Goal: Task Accomplishment & Management: Use online tool/utility

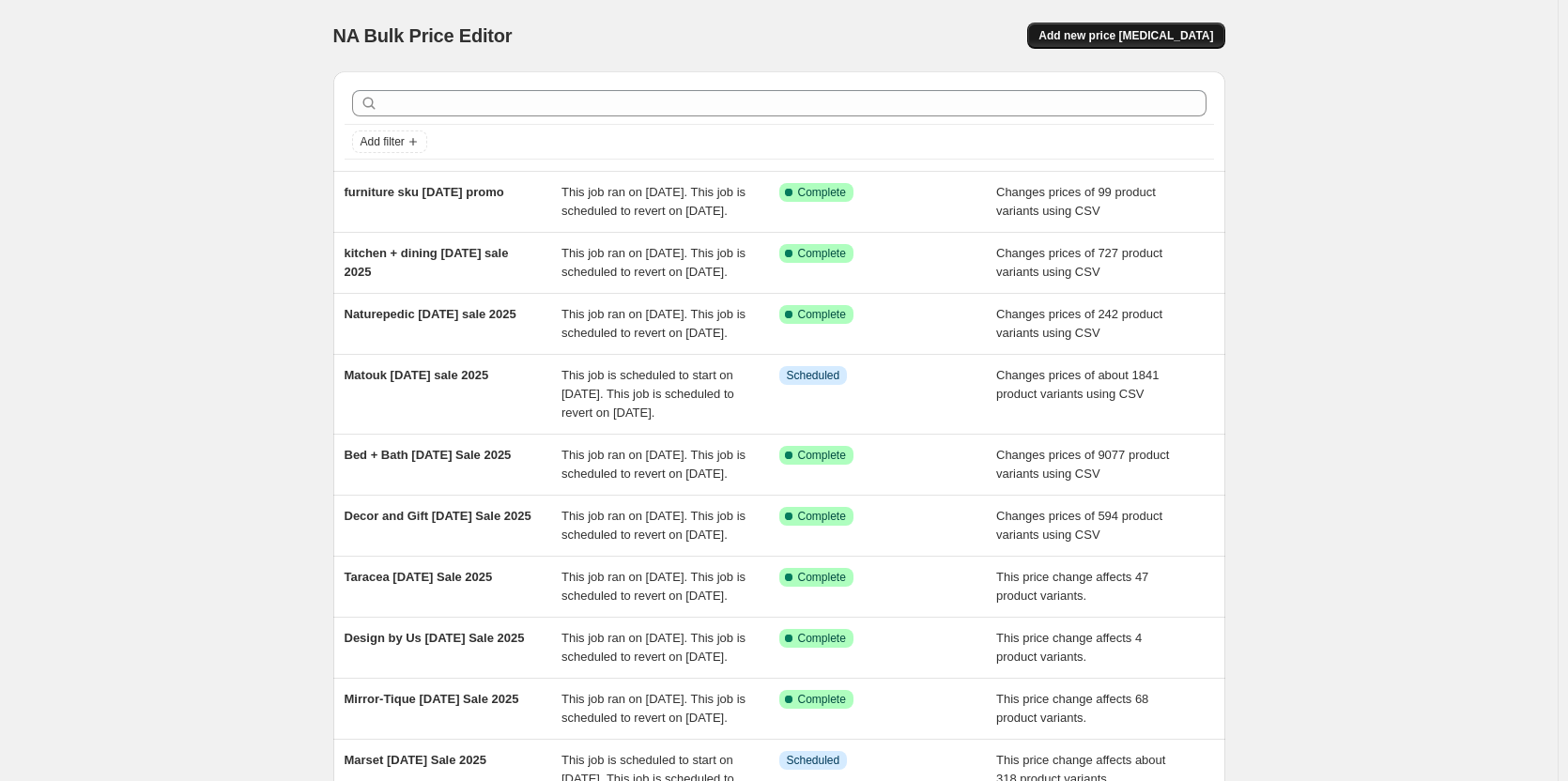
click at [1143, 35] on span "Add new price [MEDICAL_DATA]" at bounding box center [1125, 35] width 174 height 15
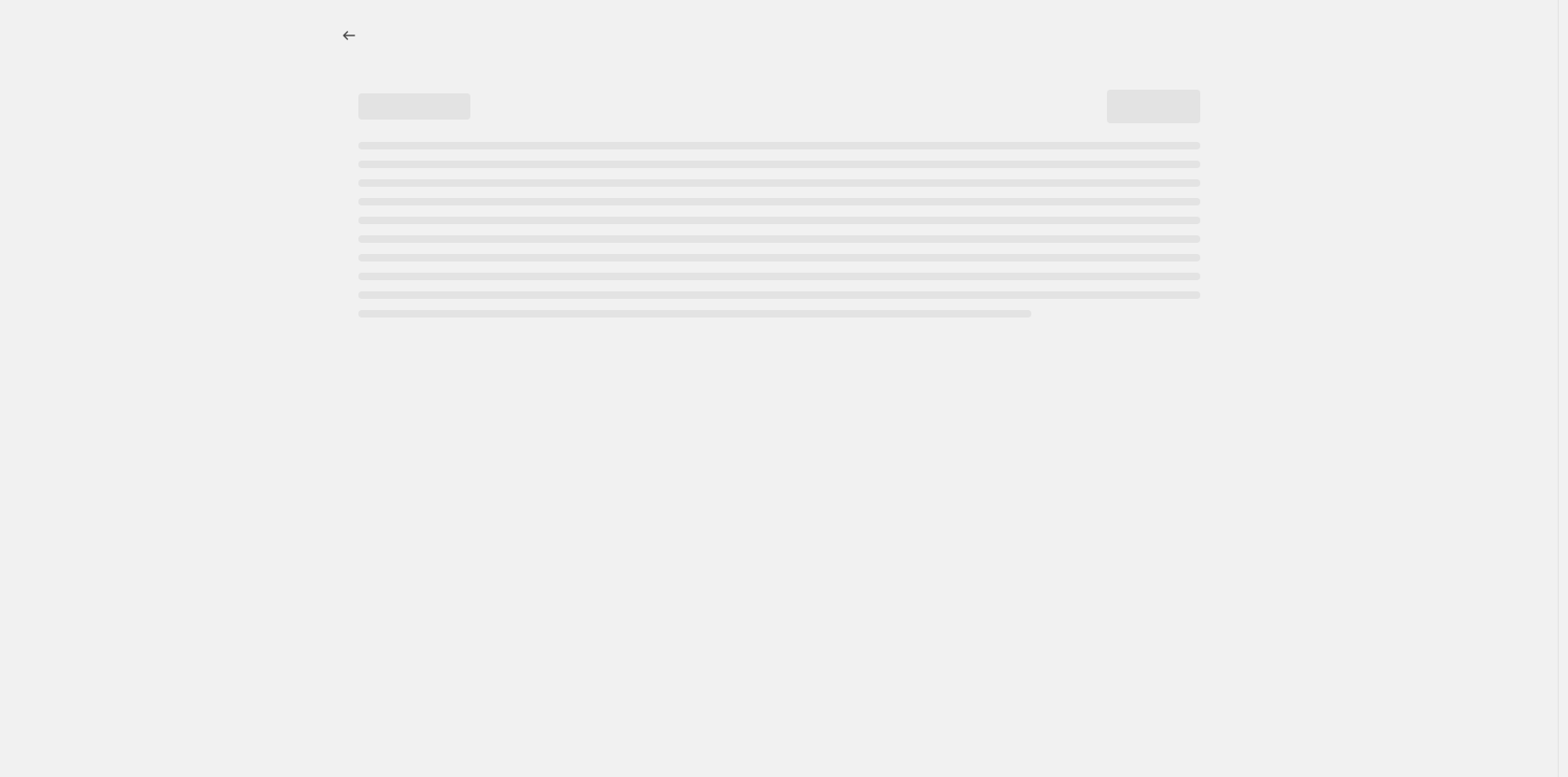
select select "percentage"
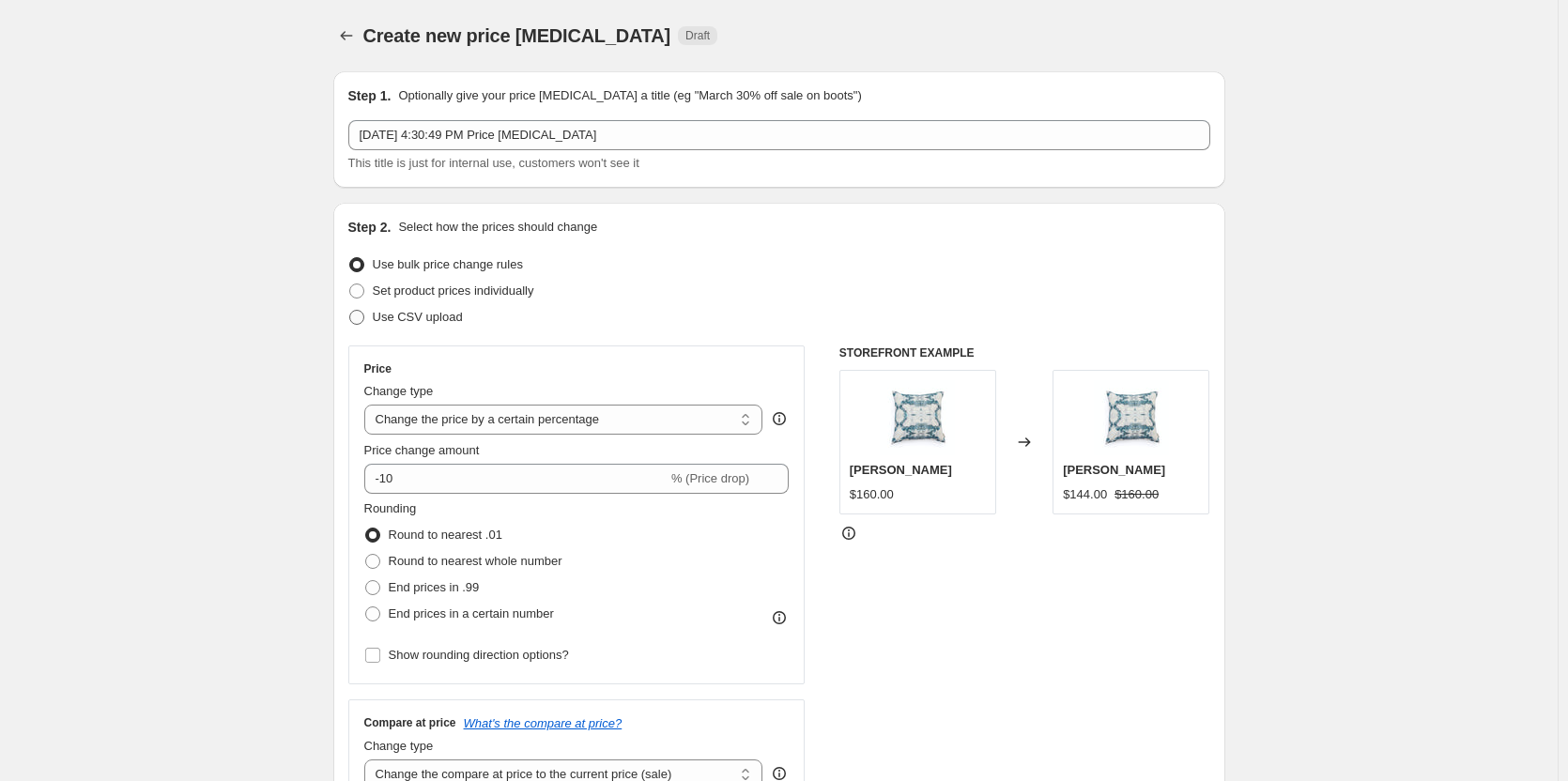
click at [386, 318] on span "Use CSV upload" at bounding box center [418, 317] width 90 height 15
click at [350, 311] on input "Use CSV upload" at bounding box center [349, 310] width 1 height 1
radio input "true"
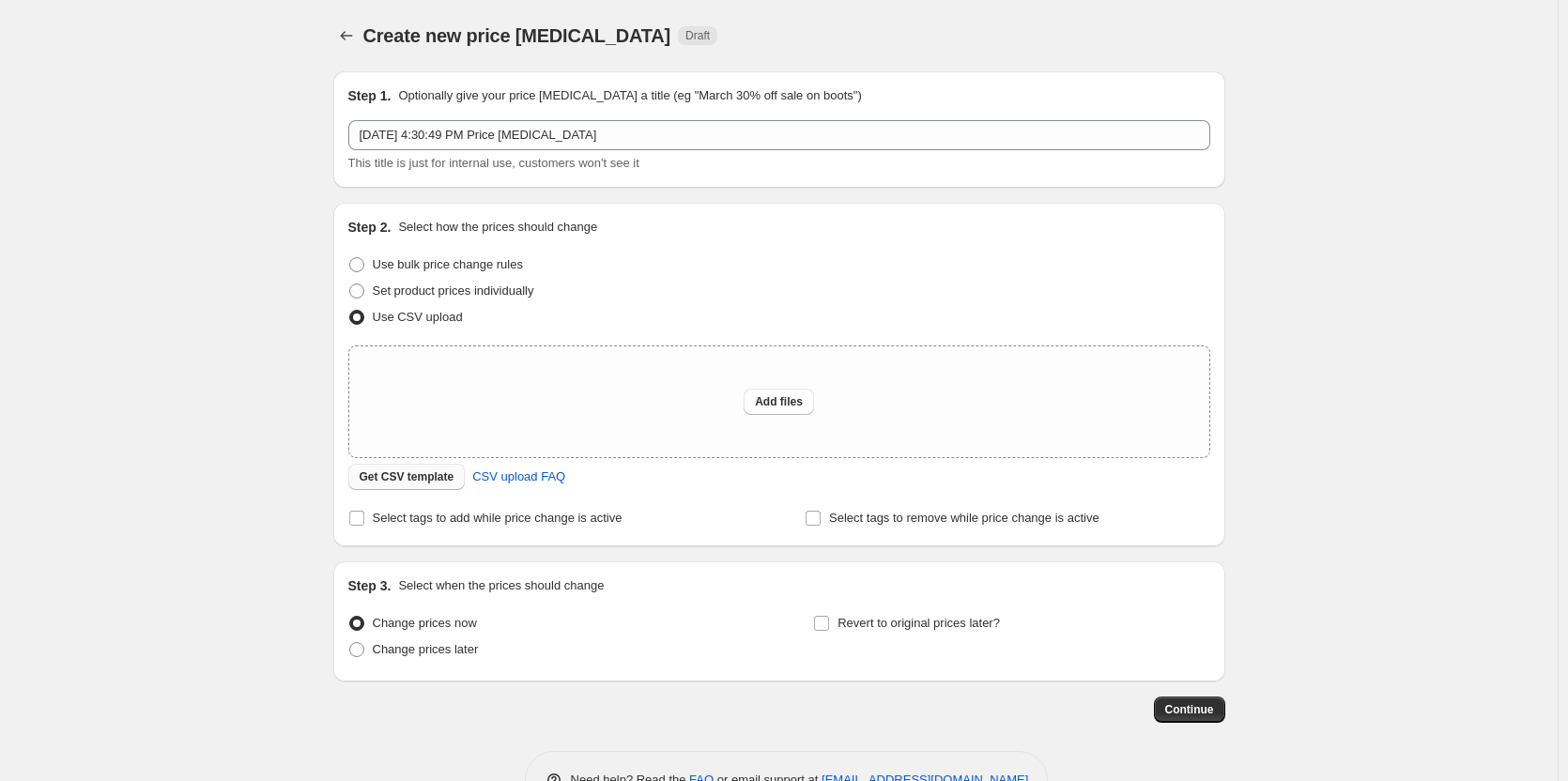
click at [405, 480] on span "Get CSV template" at bounding box center [407, 476] width 95 height 15
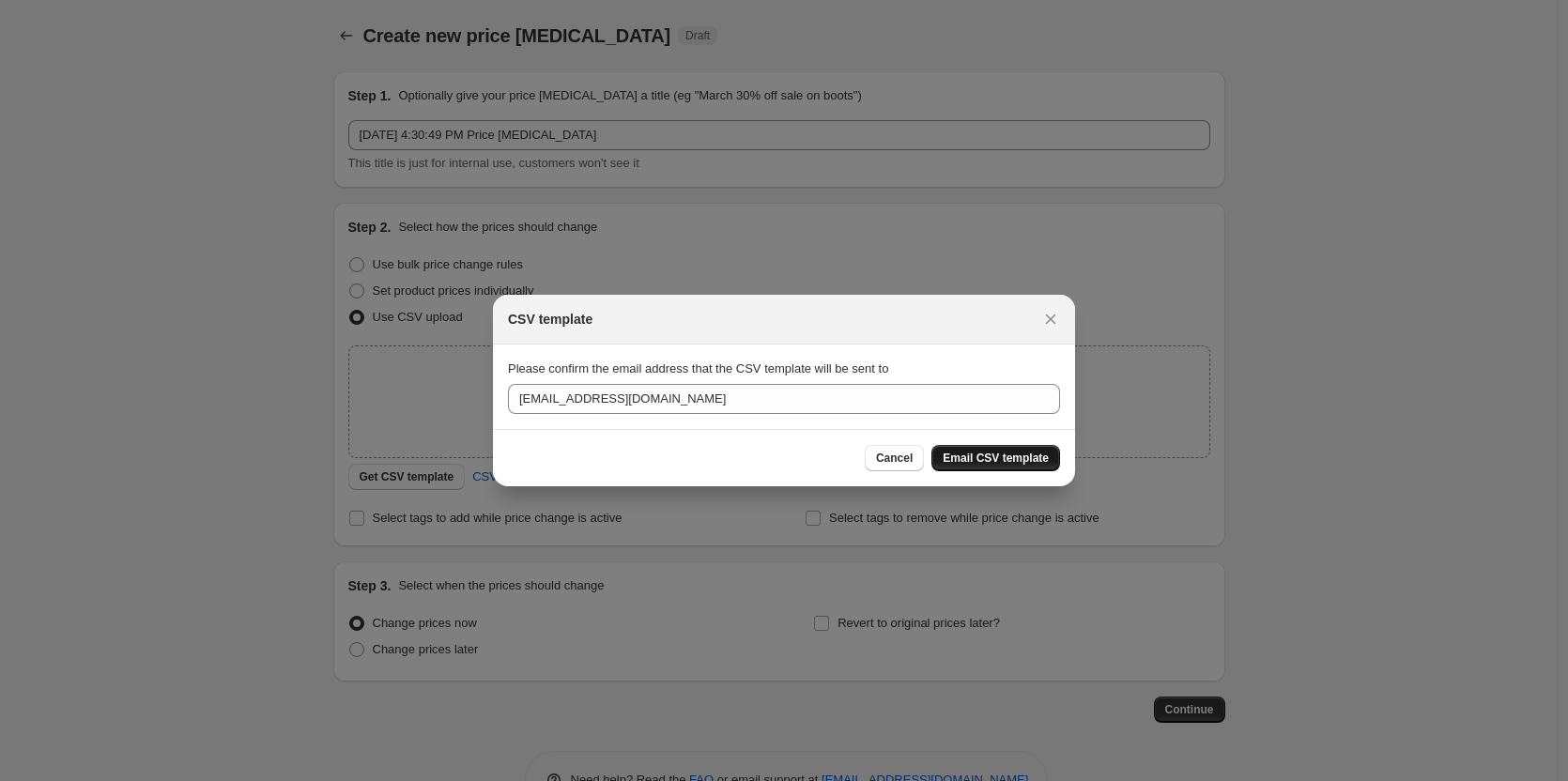
click at [1029, 457] on span "Email CSV template" at bounding box center [995, 457] width 106 height 15
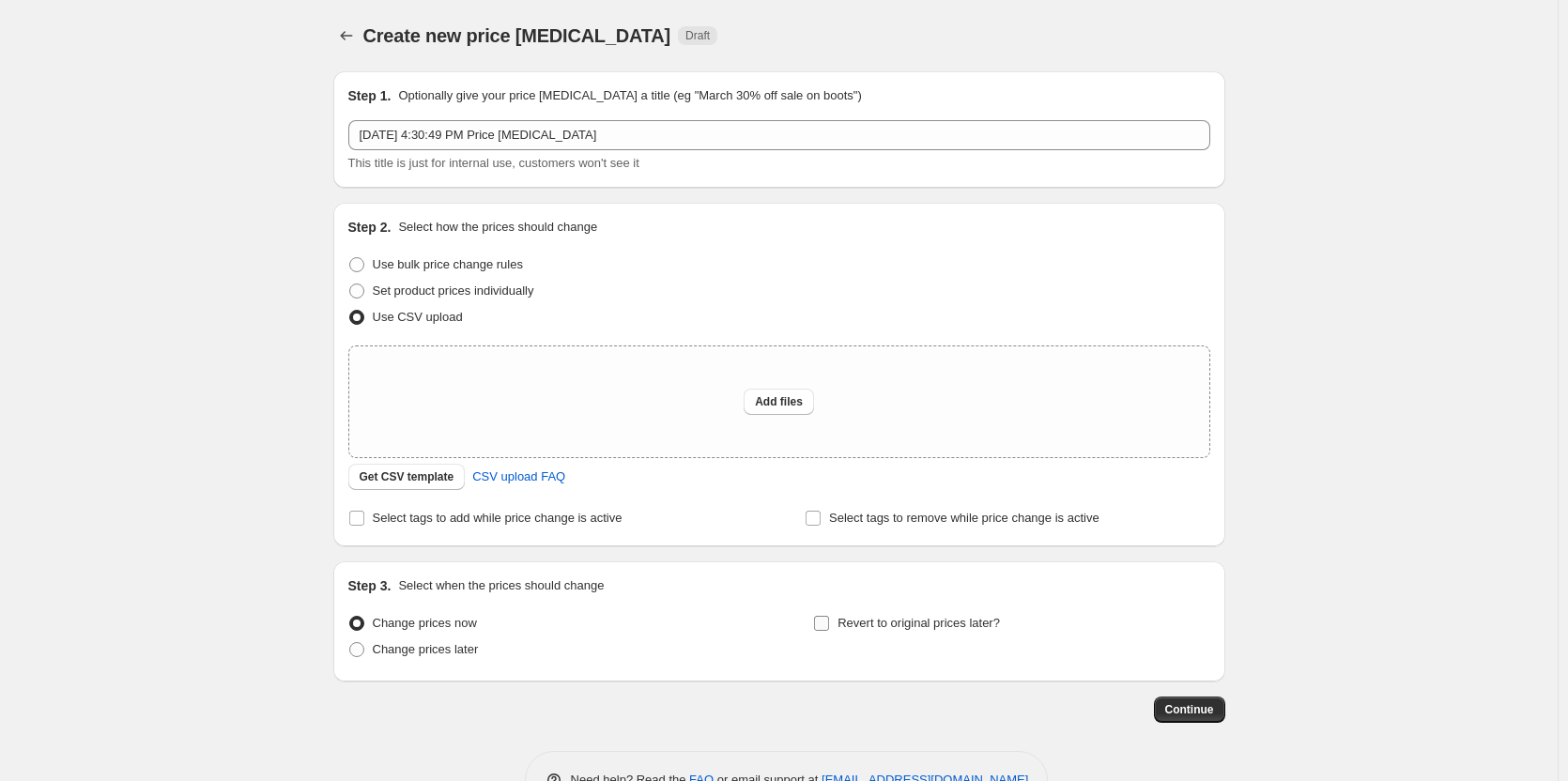
click at [911, 622] on span "Revert to original prices later?" at bounding box center [919, 622] width 163 height 15
click at [829, 622] on input "Revert to original prices later?" at bounding box center [821, 622] width 15 height 15
checkbox input "true"
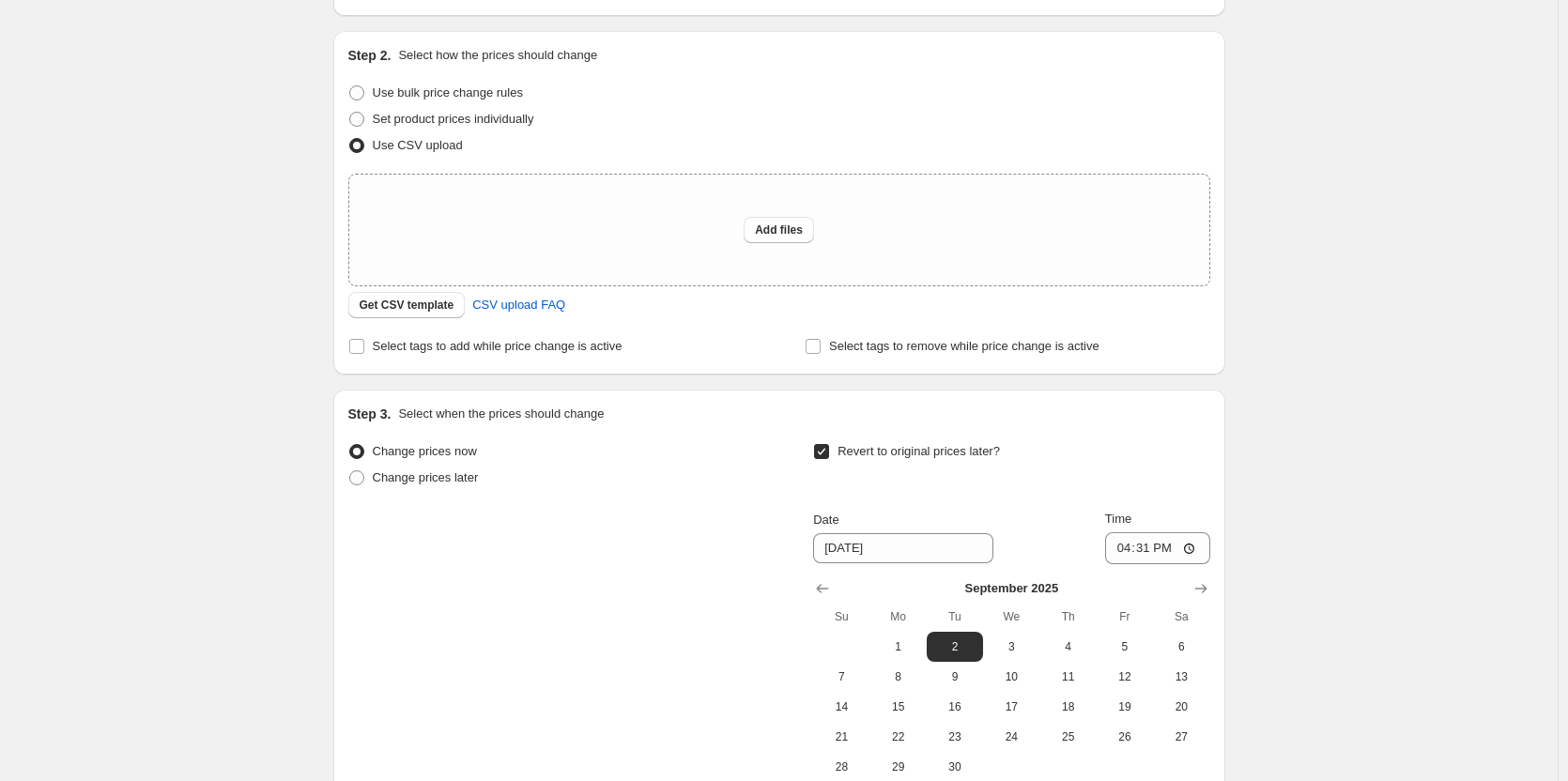
scroll to position [282, 0]
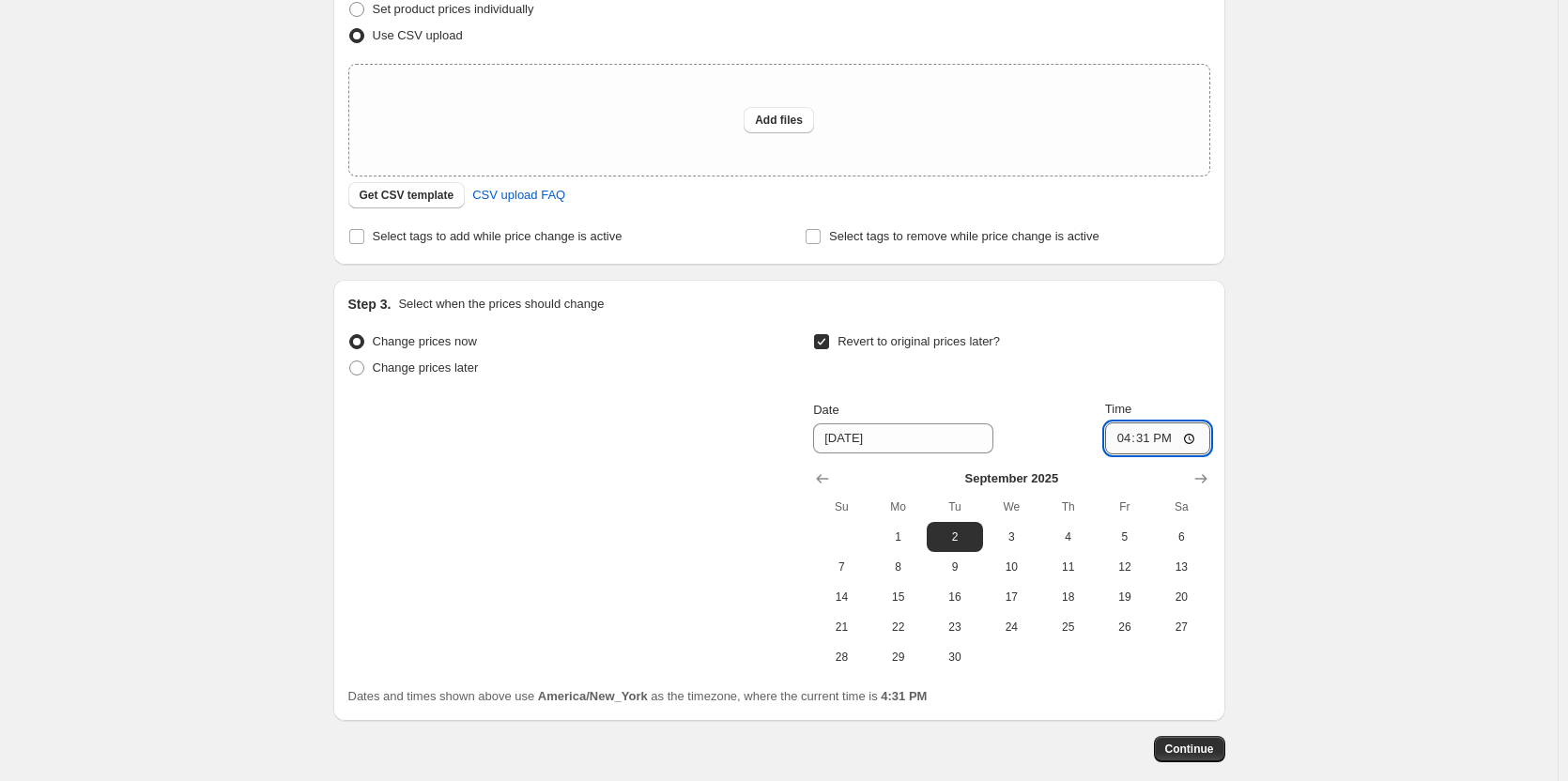
click at [1123, 442] on input "16:31" at bounding box center [1157, 438] width 105 height 32
type input "23:59"
click at [1402, 329] on div "Create new price [MEDICAL_DATA]. This page is ready Create new price [MEDICAL_D…" at bounding box center [778, 297] width 1557 height 1158
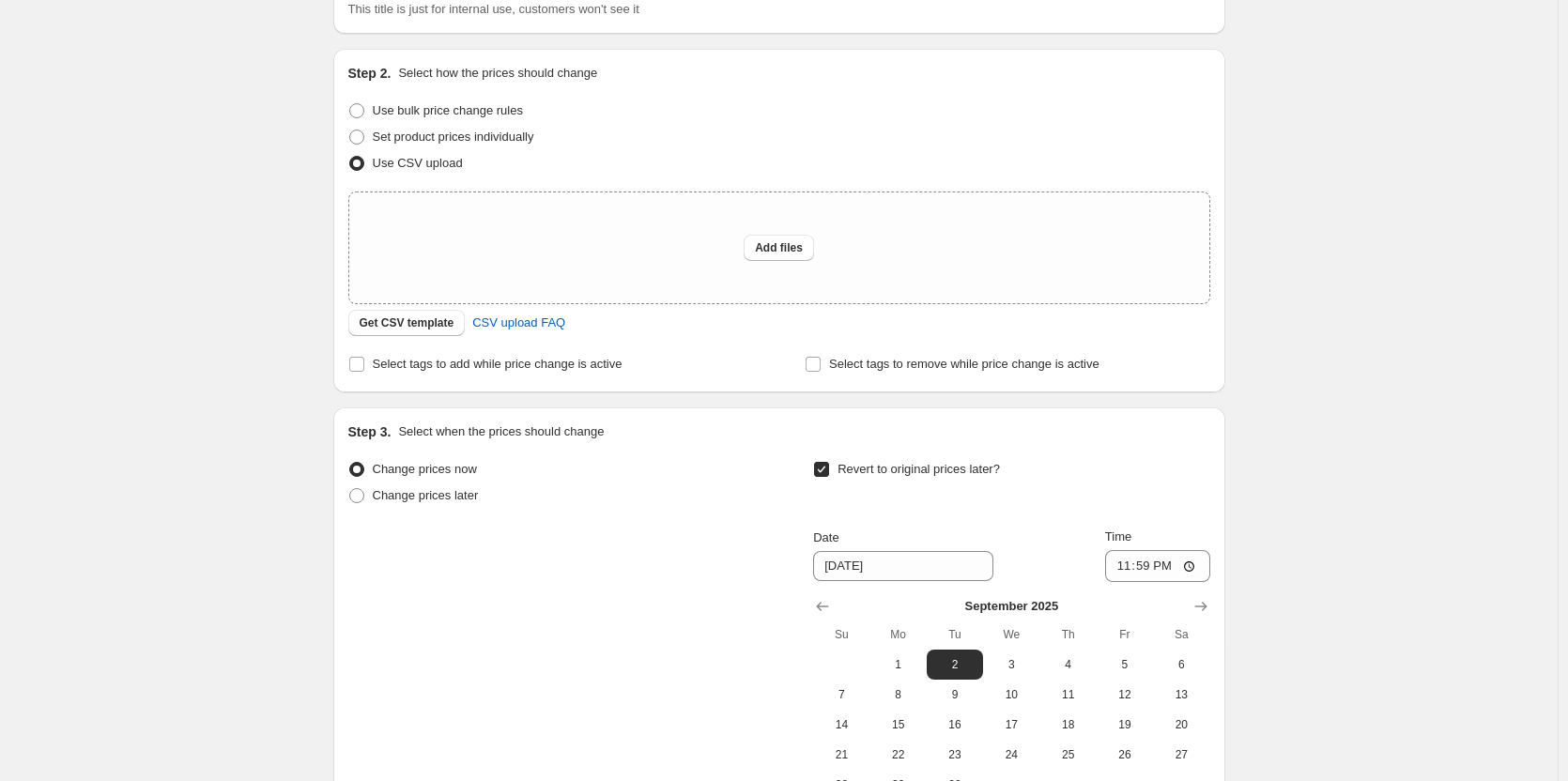
scroll to position [0, 0]
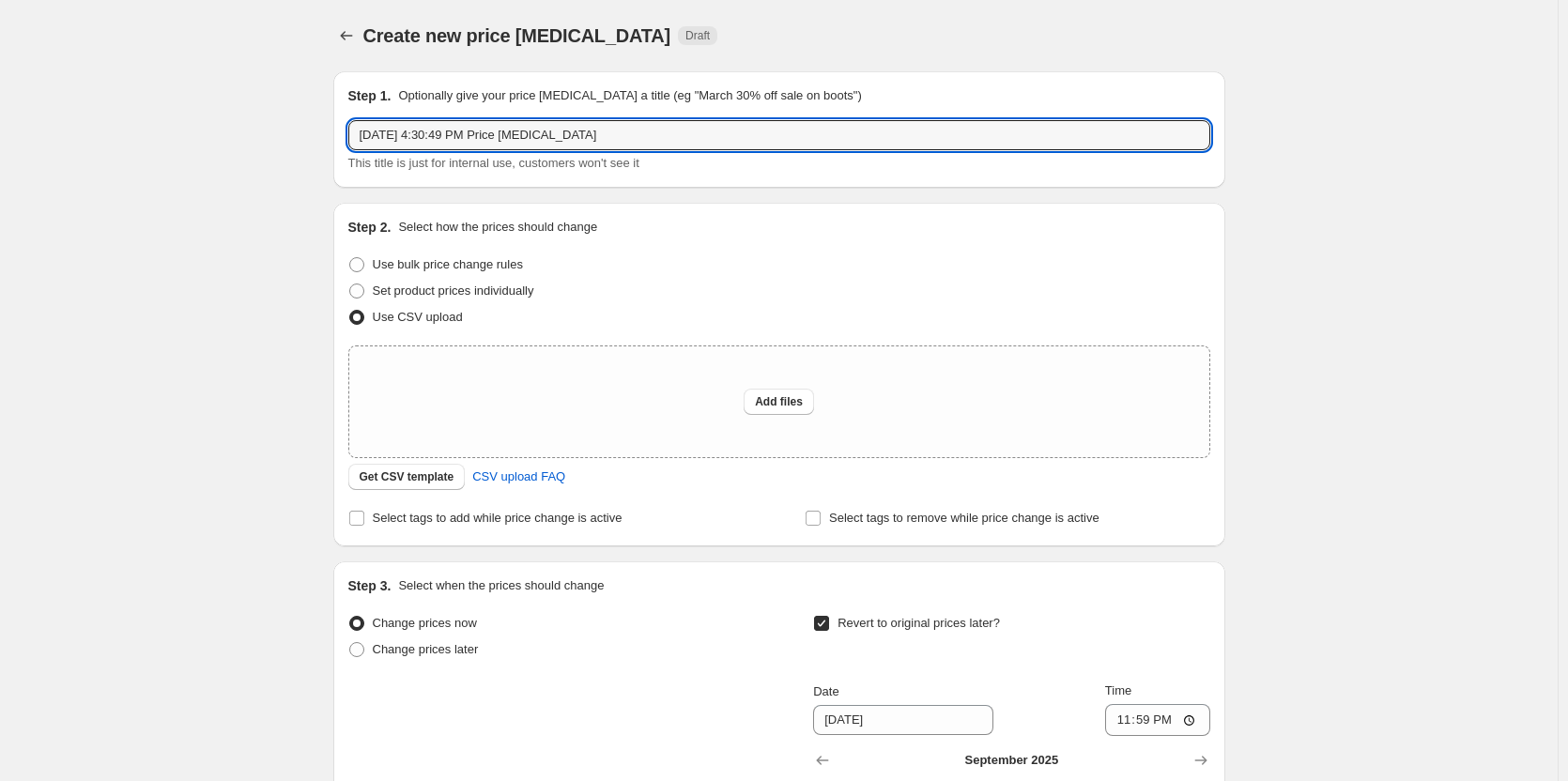
drag, startPoint x: 624, startPoint y: 139, endPoint x: 179, endPoint y: 125, distance: 445.2
click at [179, 125] on div "Create new price [MEDICAL_DATA]. This page is ready Create new price [MEDICAL_D…" at bounding box center [778, 578] width 1557 height 1158
type input "Additional rug [DATE] markdowns pt 1"
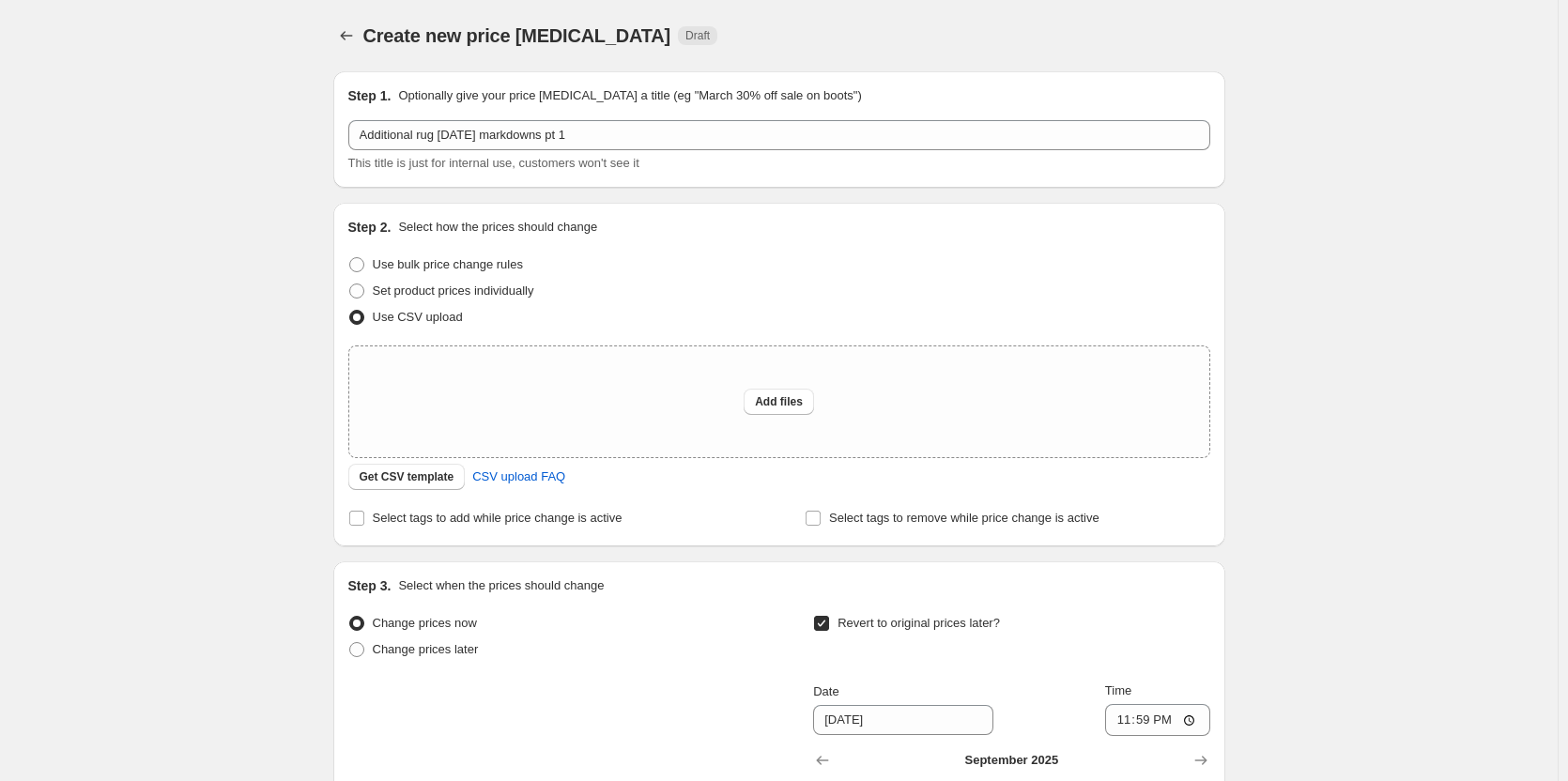
drag, startPoint x: 213, startPoint y: 493, endPoint x: 201, endPoint y: 484, distance: 15.0
click at [211, 492] on div "Create new price [MEDICAL_DATA]. This page is ready Create new price [MEDICAL_D…" at bounding box center [778, 578] width 1557 height 1158
click at [778, 394] on button "Add files" at bounding box center [778, 401] width 71 height 26
type input "C:\fakepath\addt rug [DATE] promos 2025 pt 1.csv"
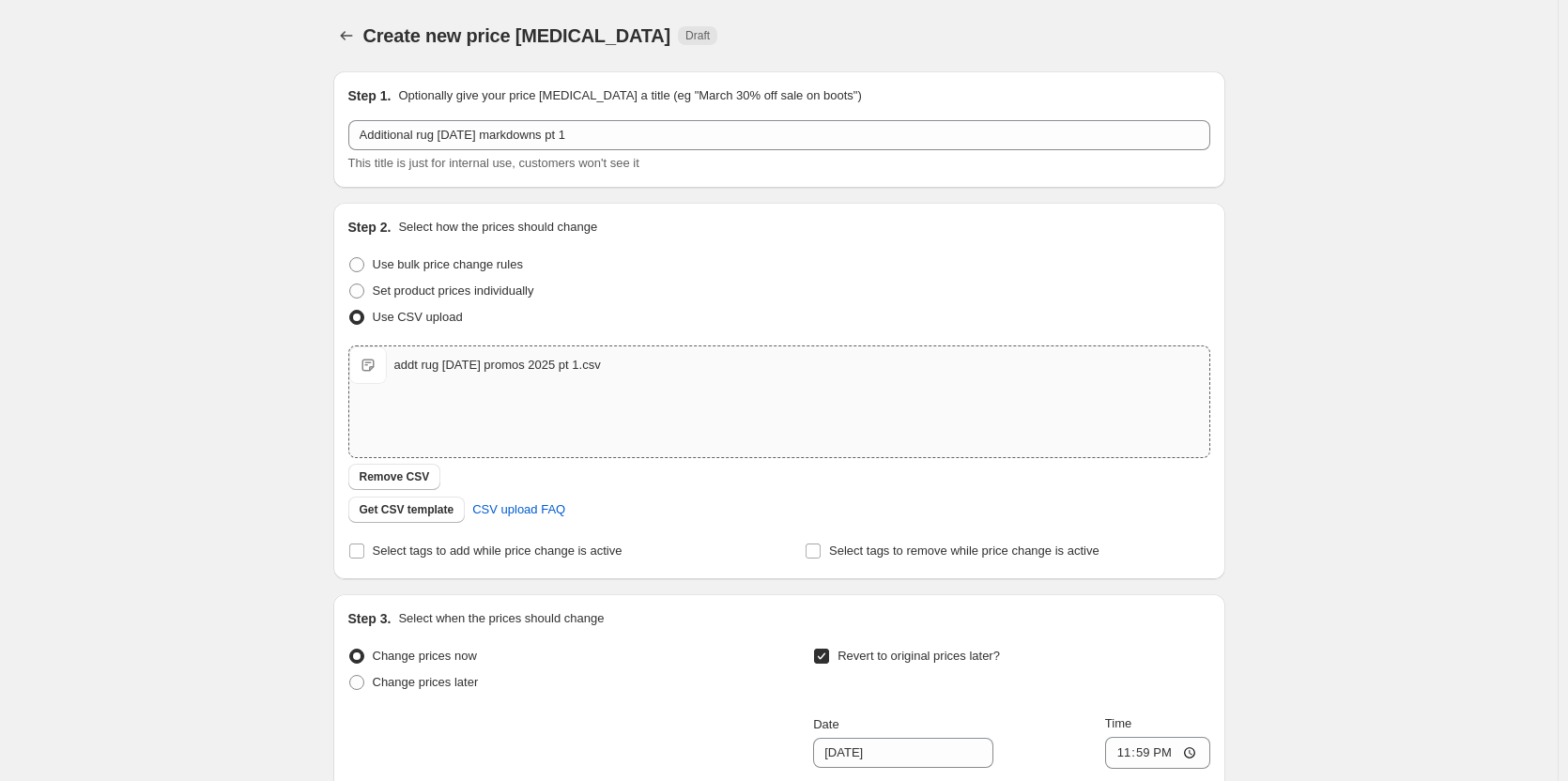
click at [225, 503] on div "Create new price [MEDICAL_DATA]. This page is ready Create new price [MEDICAL_D…" at bounding box center [778, 595] width 1557 height 1191
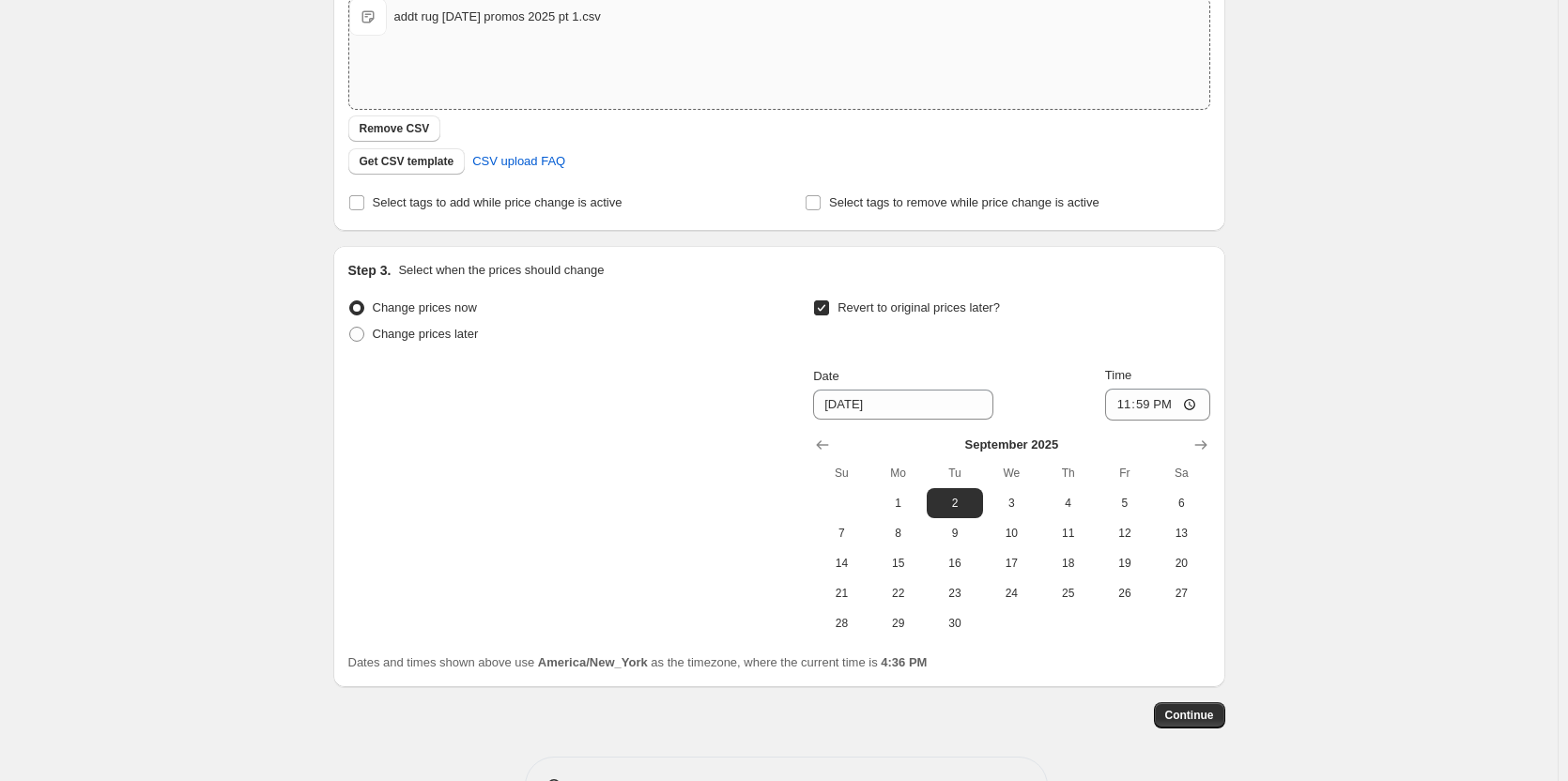
scroll to position [410, 0]
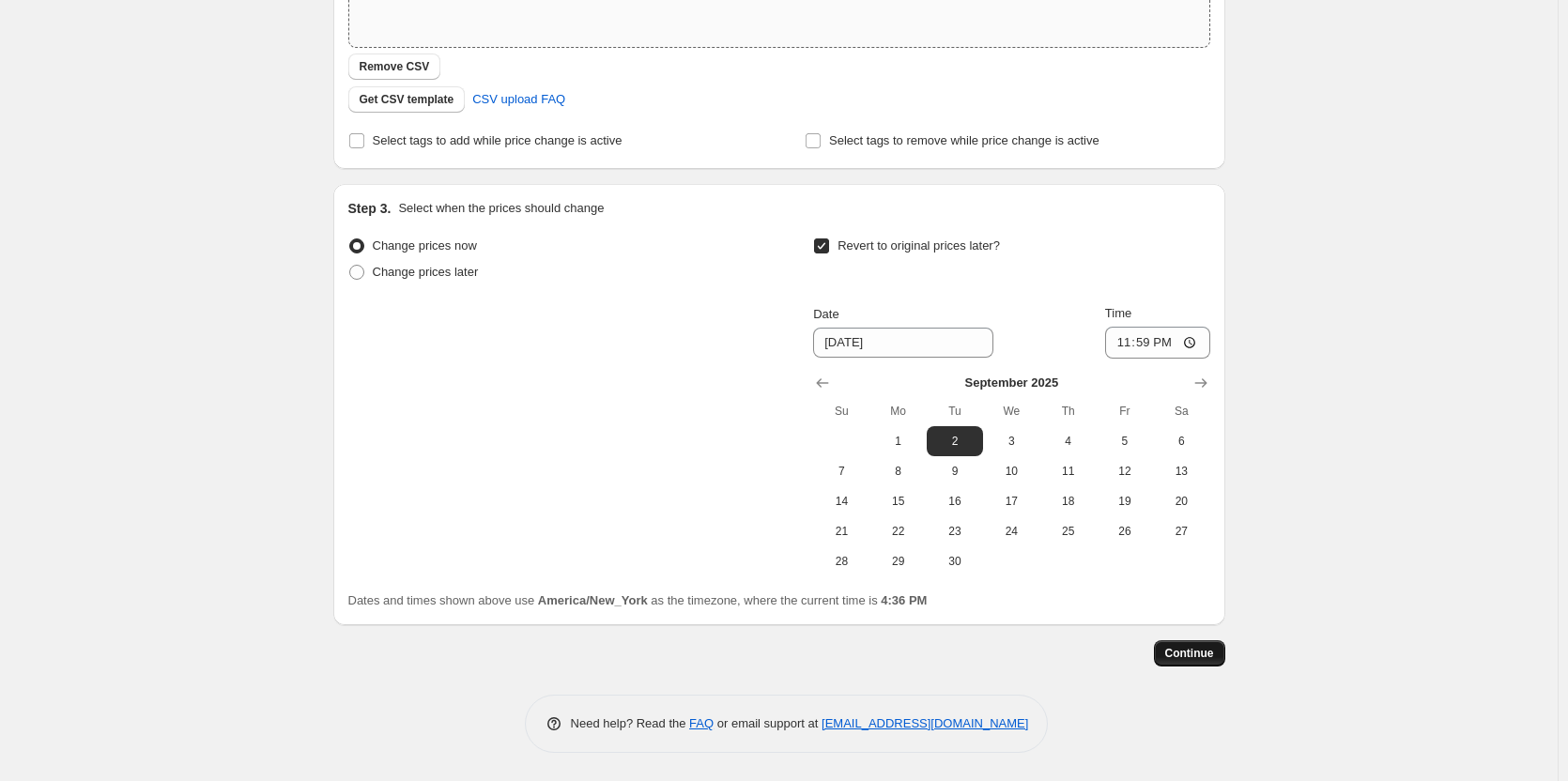
click at [1203, 651] on span "Continue" at bounding box center [1189, 652] width 48 height 15
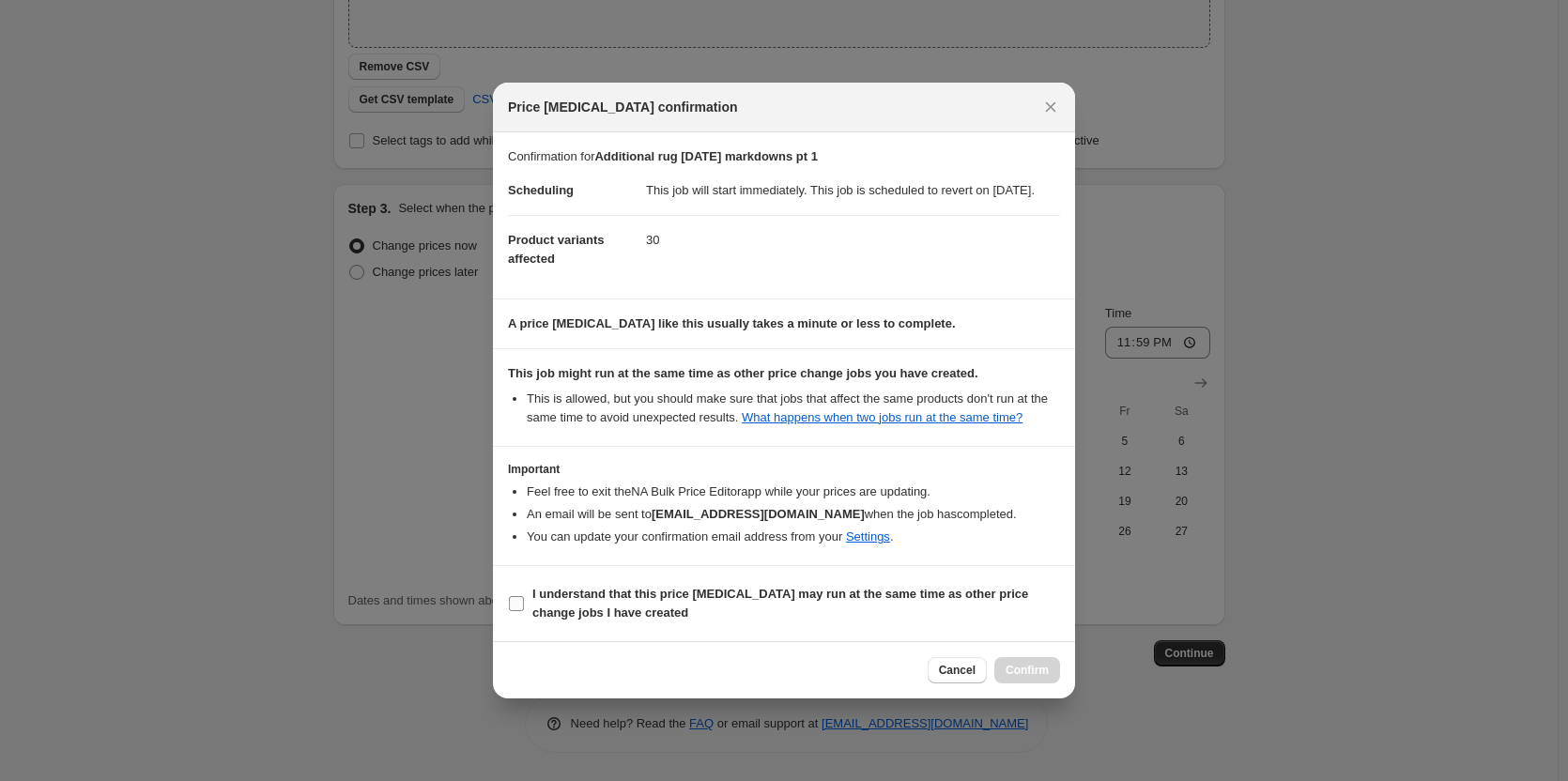
click at [674, 621] on span "I understand that this price [MEDICAL_DATA] may run at the same time as other p…" at bounding box center [796, 603] width 527 height 38
click at [524, 611] on input "I understand that this price [MEDICAL_DATA] may run at the same time as other p…" at bounding box center [516, 603] width 15 height 15
checkbox input "true"
drag, startPoint x: 1009, startPoint y: 672, endPoint x: 990, endPoint y: 666, distance: 19.9
click at [1010, 672] on button "Confirm" at bounding box center [1027, 670] width 66 height 26
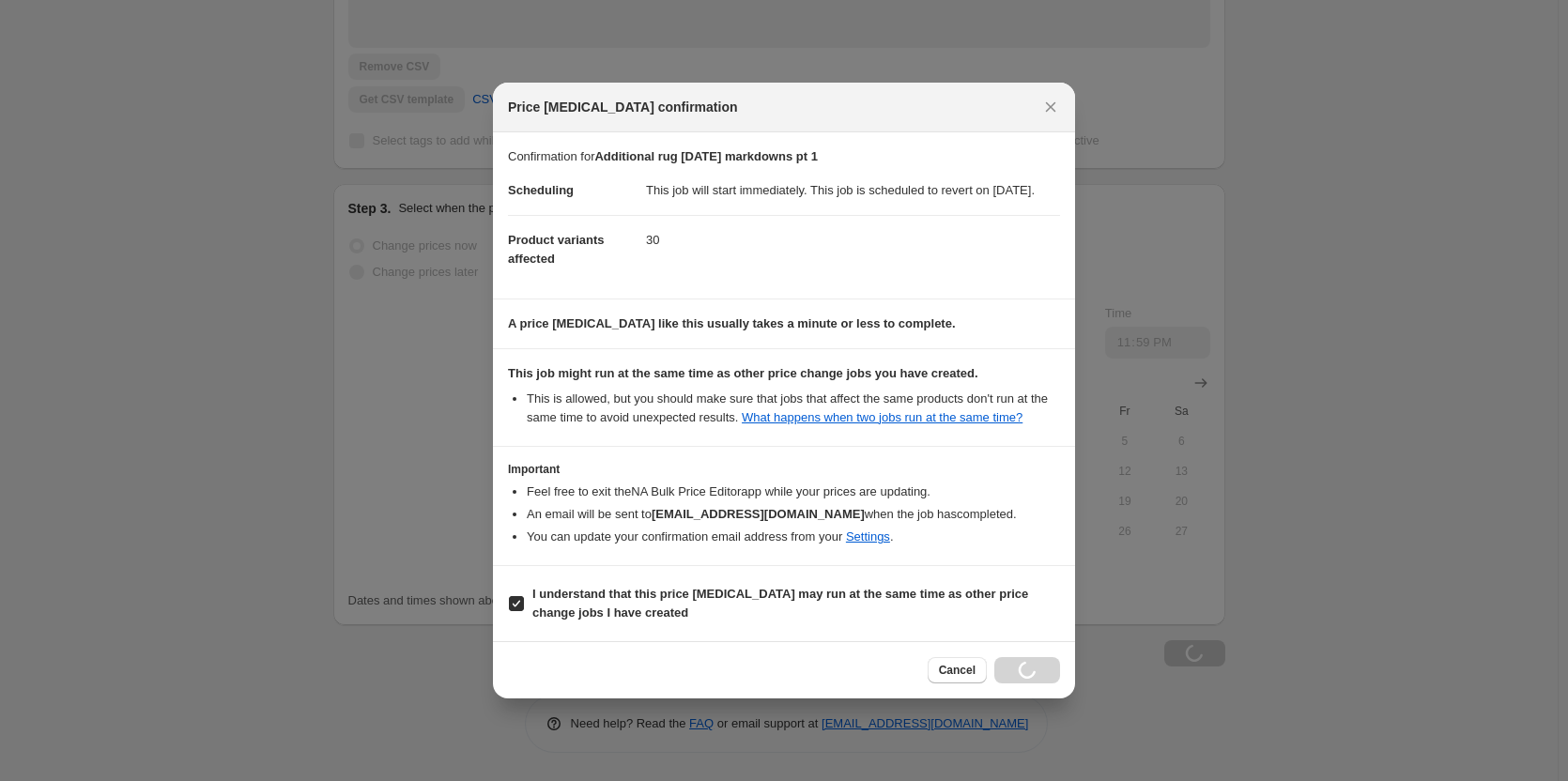
scroll to position [410, 0]
